Goal: Communication & Community: Answer question/provide support

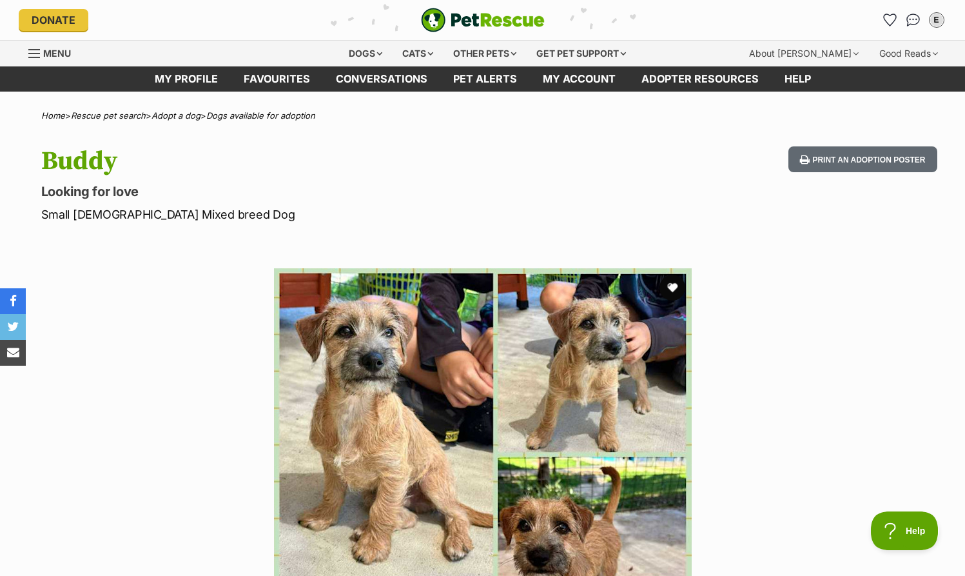
click at [482, 183] on p "Looking for love" at bounding box center [314, 192] width 546 height 18
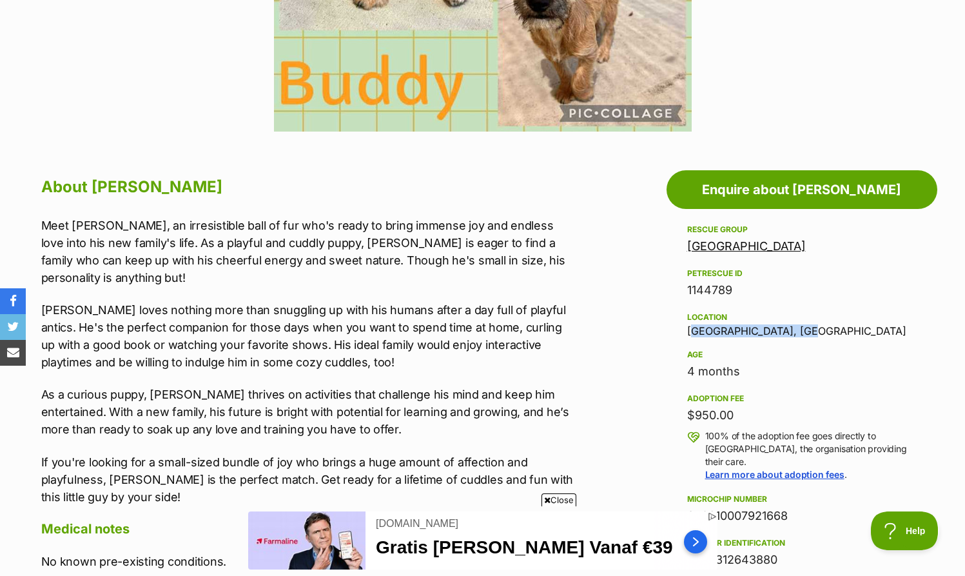
drag, startPoint x: 805, startPoint y: 330, endPoint x: 690, endPoint y: 327, distance: 115.5
click at [690, 327] on div "Location Maryborough West, QLD" at bounding box center [802, 323] width 230 height 27
copy div "[GEOGRAPHIC_DATA], [GEOGRAPHIC_DATA]"
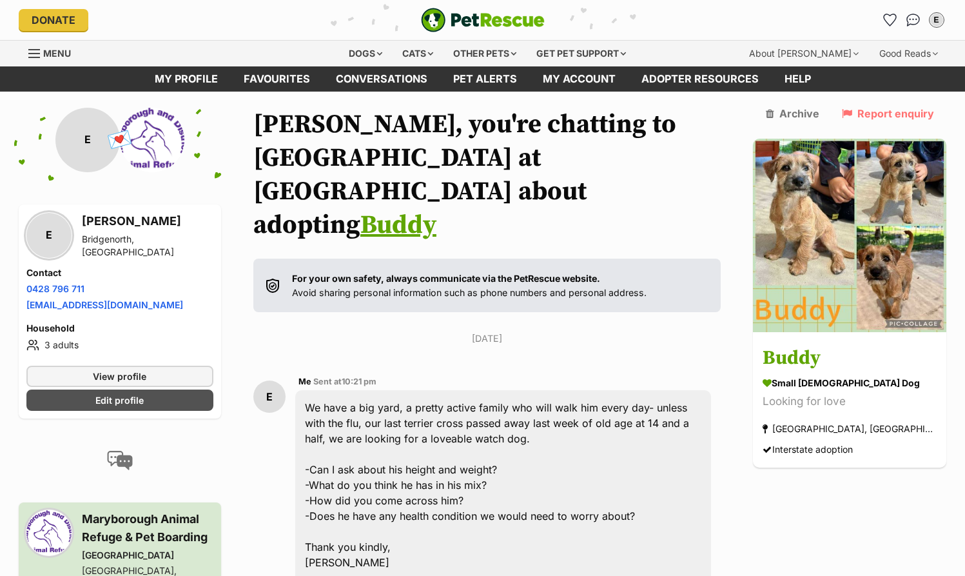
click at [716, 331] on div "Wednesday, 24 September 2025 E Me Sent at 10:21 pm We have a big yard, a pretty…" at bounding box center [487, 532] width 468 height 402
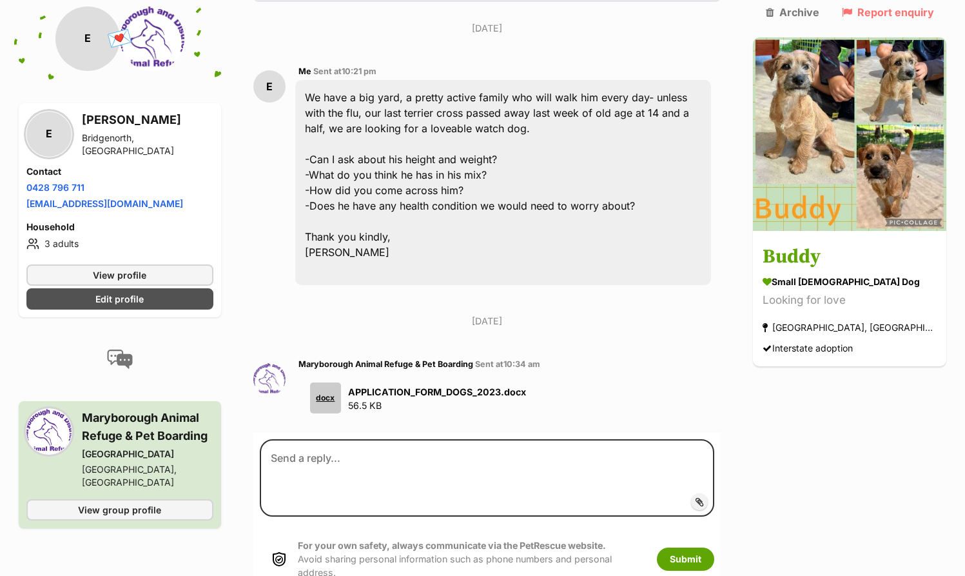
scroll to position [371, 0]
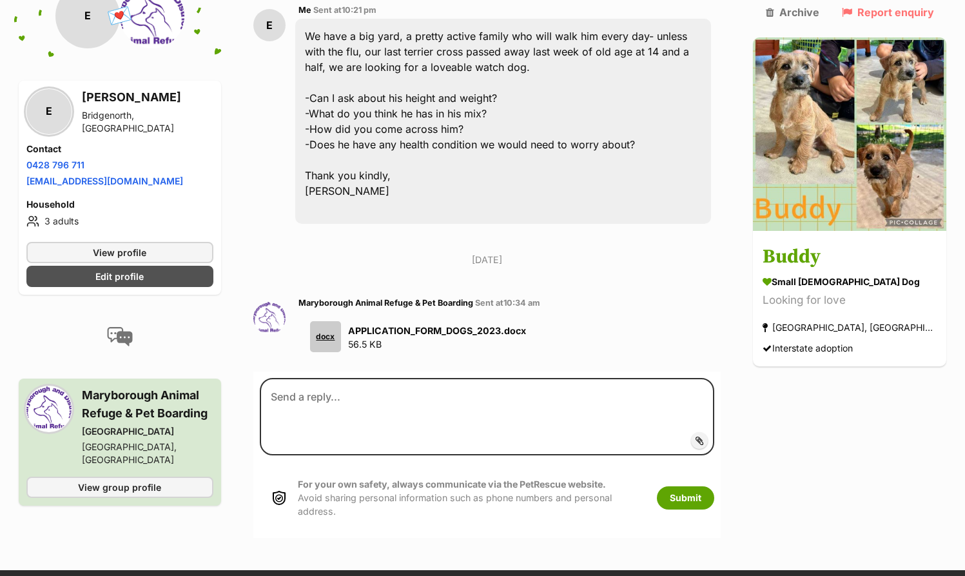
click at [718, 241] on div "Wednesday, 24 September 2025 E Me Sent at 10:21 pm We have a big yard, a pretty…" at bounding box center [487, 161] width 468 height 402
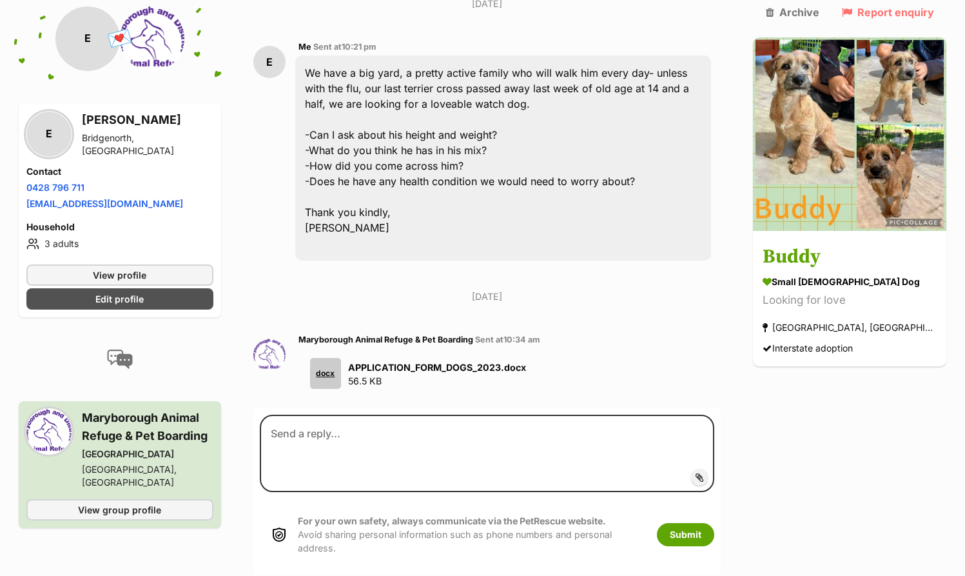
scroll to position [334, 0]
click at [724, 473] on span "Add attachment" at bounding box center [743, 478] width 69 height 10
click at [0, 0] on input "Add attachment" at bounding box center [0, 0] width 0 height 0
click at [709, 473] on span "Add attachment" at bounding box center [743, 478] width 69 height 10
click at [0, 0] on input "Add attachment" at bounding box center [0, 0] width 0 height 0
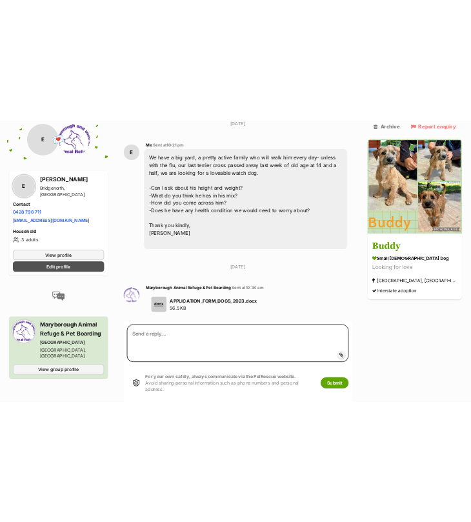
scroll to position [370, 0]
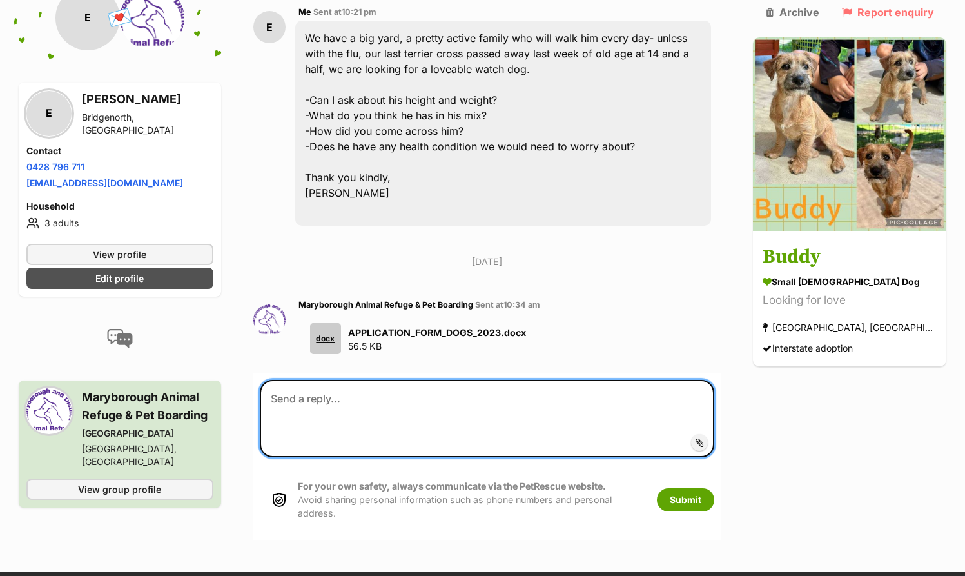
click at [404, 380] on textarea at bounding box center [487, 418] width 455 height 77
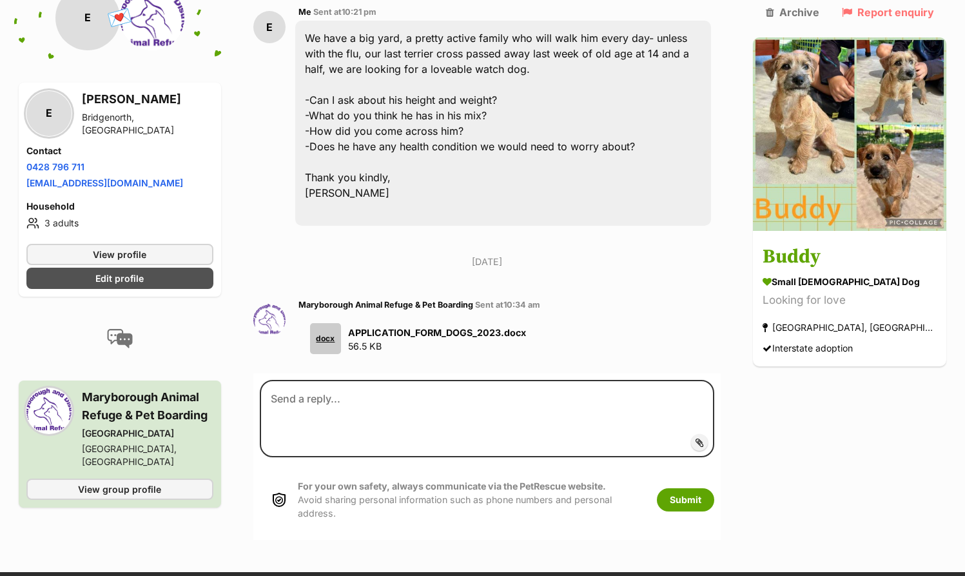
click at [732, 437] on span "Add attachment" at bounding box center [743, 442] width 69 height 10
click at [0, 0] on input "Add attachment" at bounding box center [0, 0] width 0 height 0
drag, startPoint x: 226, startPoint y: 115, endPoint x: 133, endPoint y: -17, distance: 162.5
click at [133, 0] on aside "💌 Conversation participant details E E Emily Bridgenorth, TAS Contact Phone num…" at bounding box center [120, 263] width 202 height 554
click at [252, 186] on div "Back to all conversations 💌 Conversation participant details E E Emily Bridgeno…" at bounding box center [483, 139] width 948 height 802
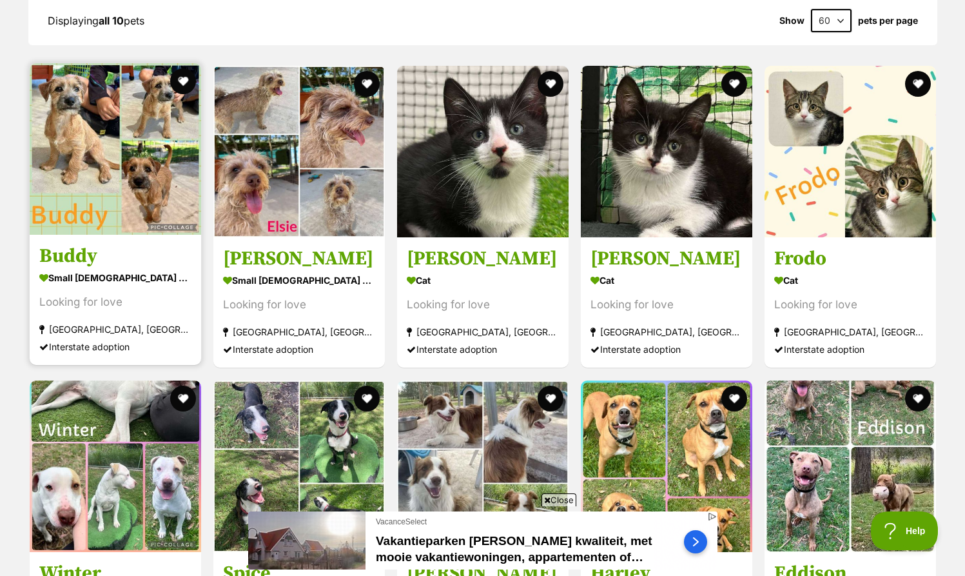
click at [110, 244] on h3 "Buddy" at bounding box center [115, 256] width 152 height 25
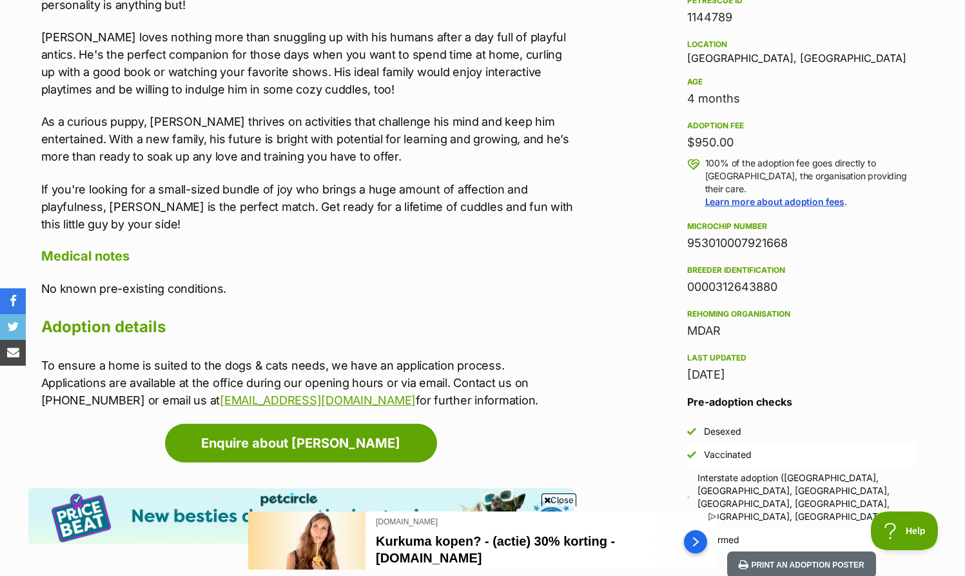
click at [480, 206] on p "If you're looking for a small-sized bundle of joy who brings a huge amount of a…" at bounding box center [307, 207] width 533 height 52
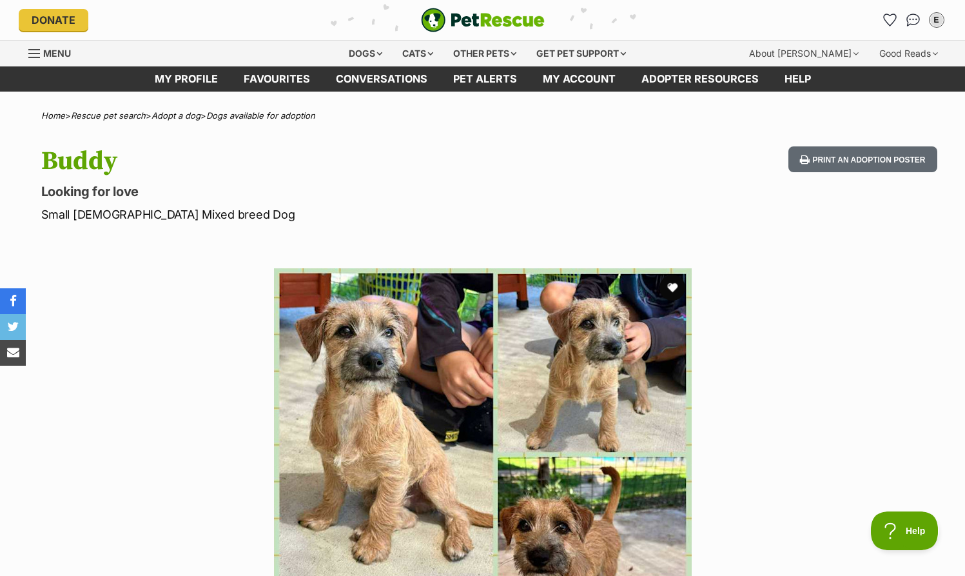
click at [520, 157] on h1 "Buddy" at bounding box center [314, 161] width 546 height 30
